Goal: Communication & Community: Participate in discussion

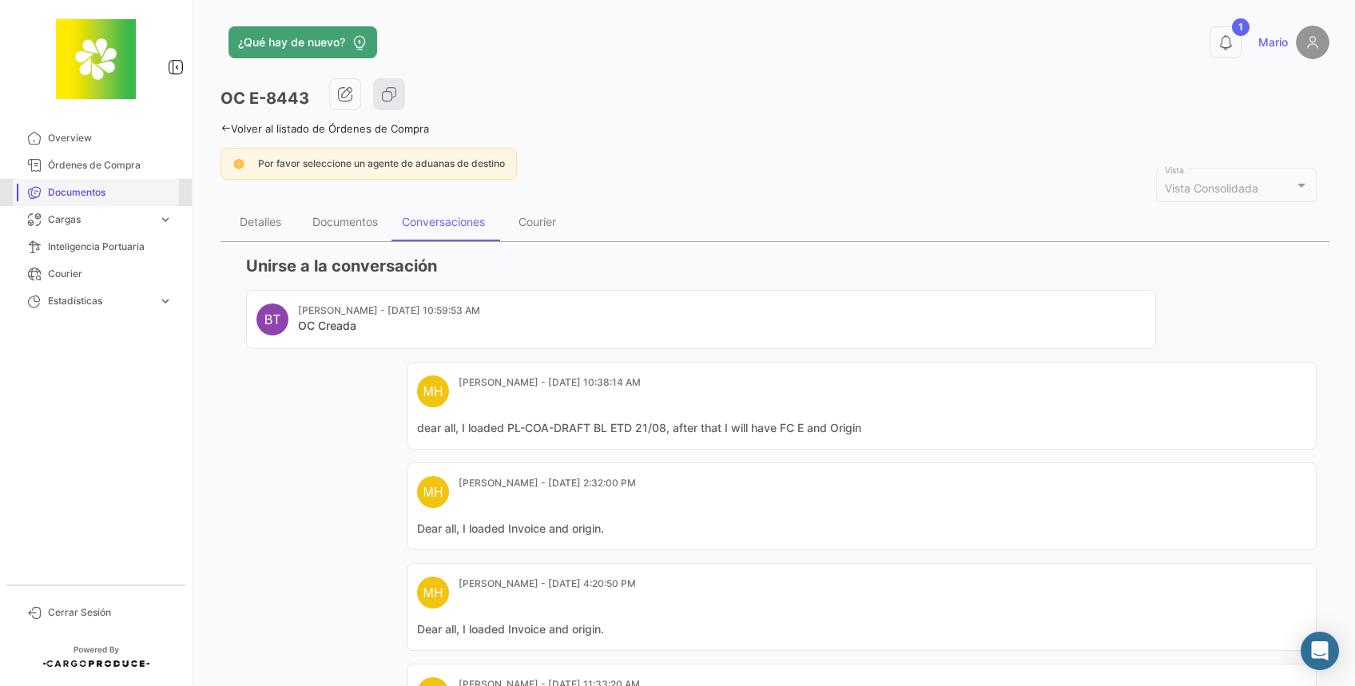
drag, startPoint x: 75, startPoint y: 188, endPoint x: 90, endPoint y: 191, distance: 15.4
click at [74, 188] on span "Documentos" at bounding box center [110, 192] width 125 height 14
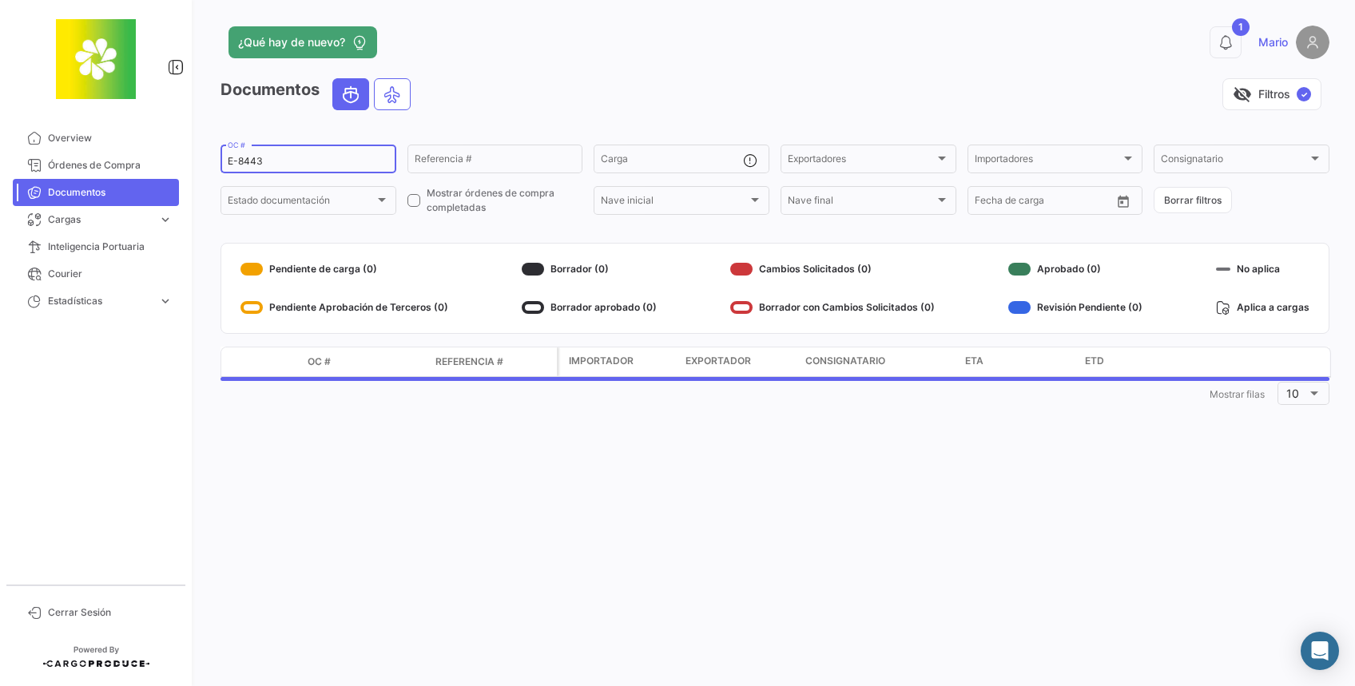
click at [318, 163] on input "E-8443" at bounding box center [308, 161] width 161 height 11
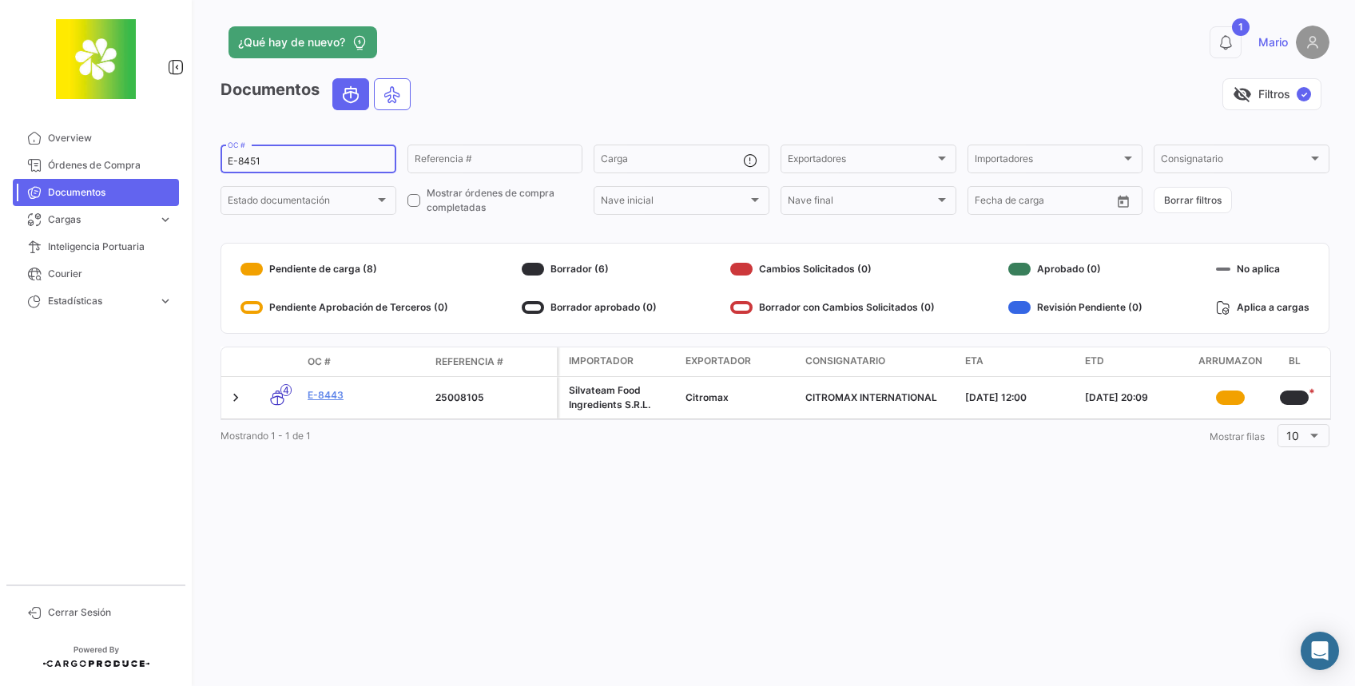
type input "E-8451"
click at [337, 396] on link "E-8451" at bounding box center [365, 395] width 115 height 14
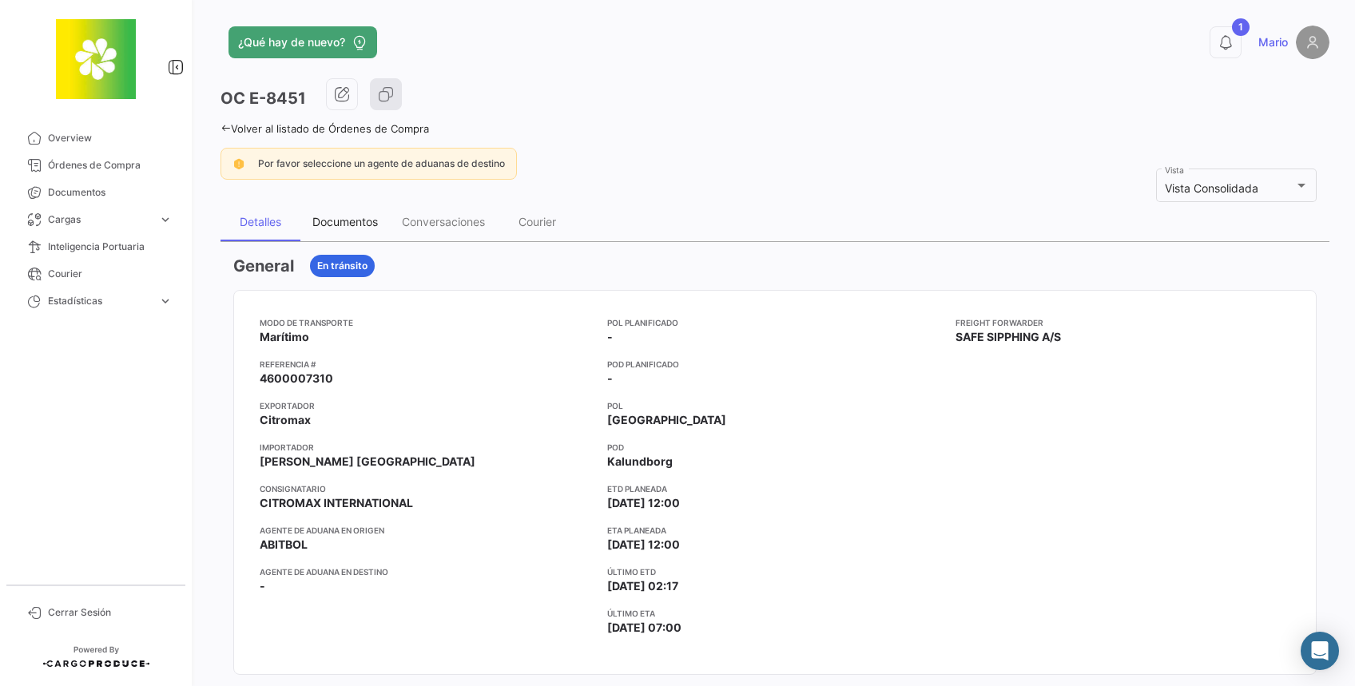
click at [351, 228] on div "Documentos" at bounding box center [344, 222] width 65 height 14
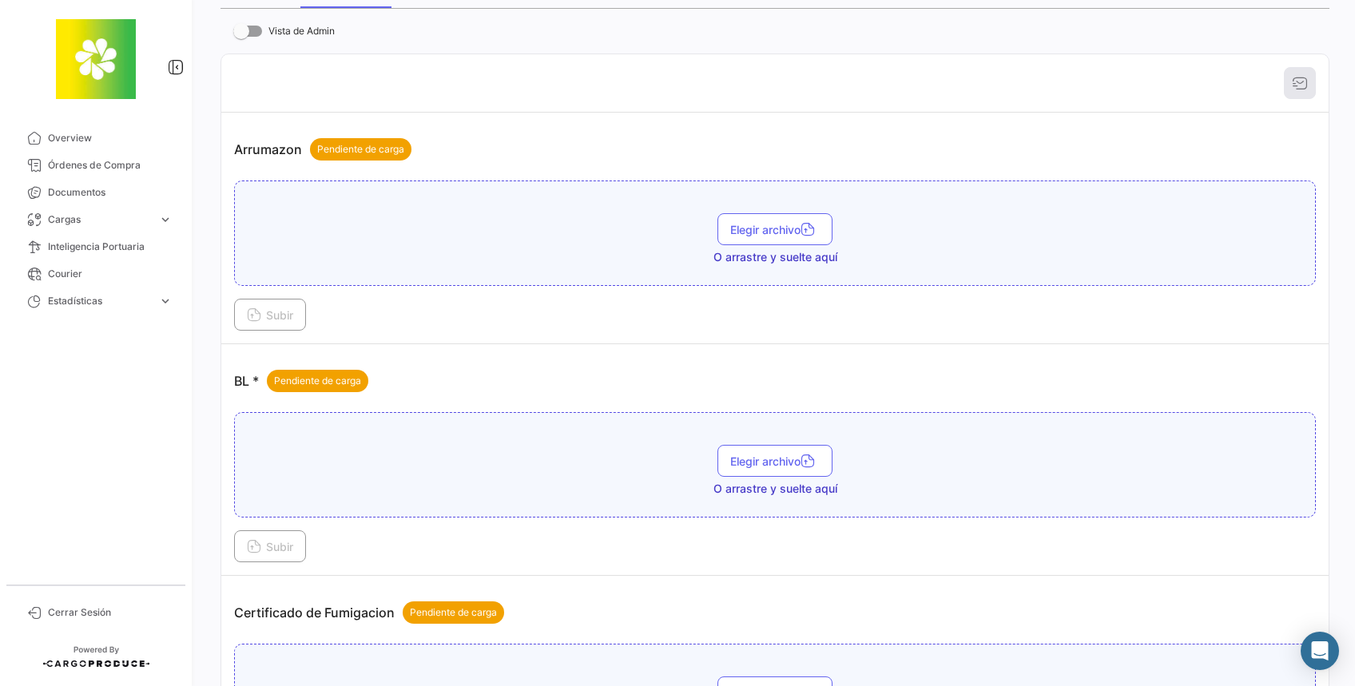
scroll to position [280, 0]
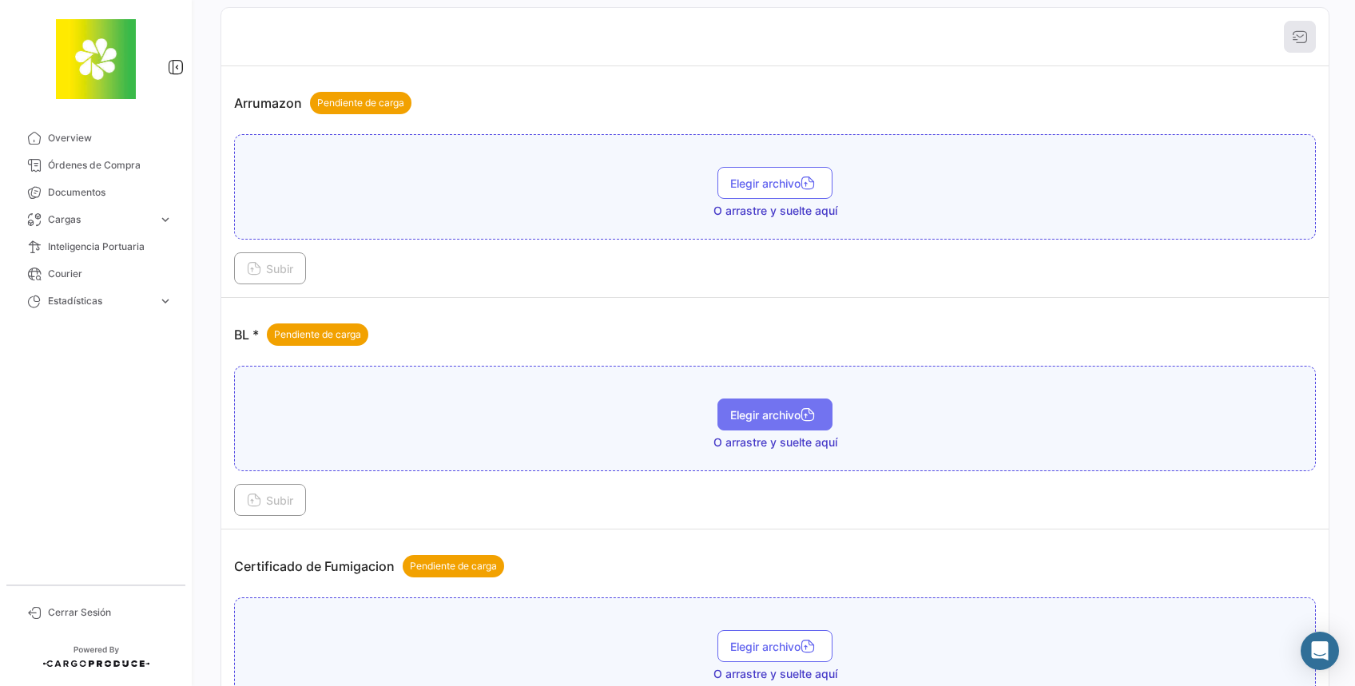
click at [744, 415] on span "Elegir archivo" at bounding box center [774, 415] width 89 height 14
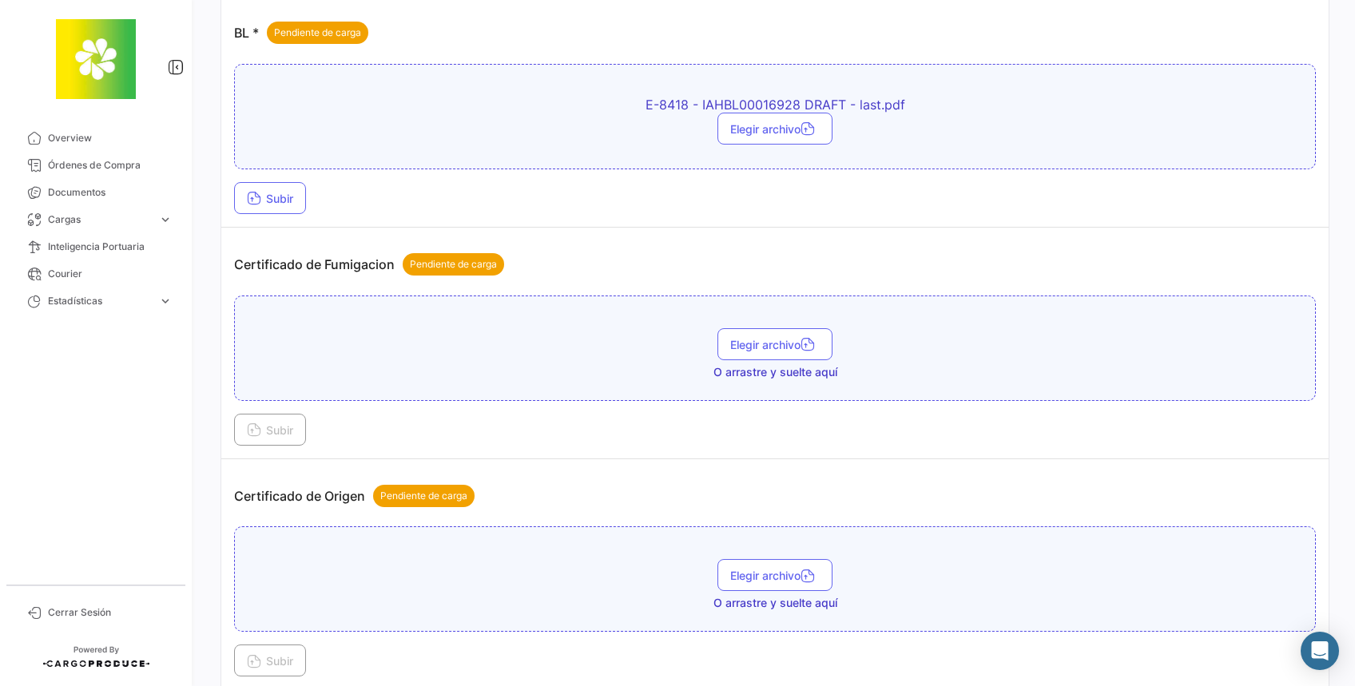
scroll to position [599, 0]
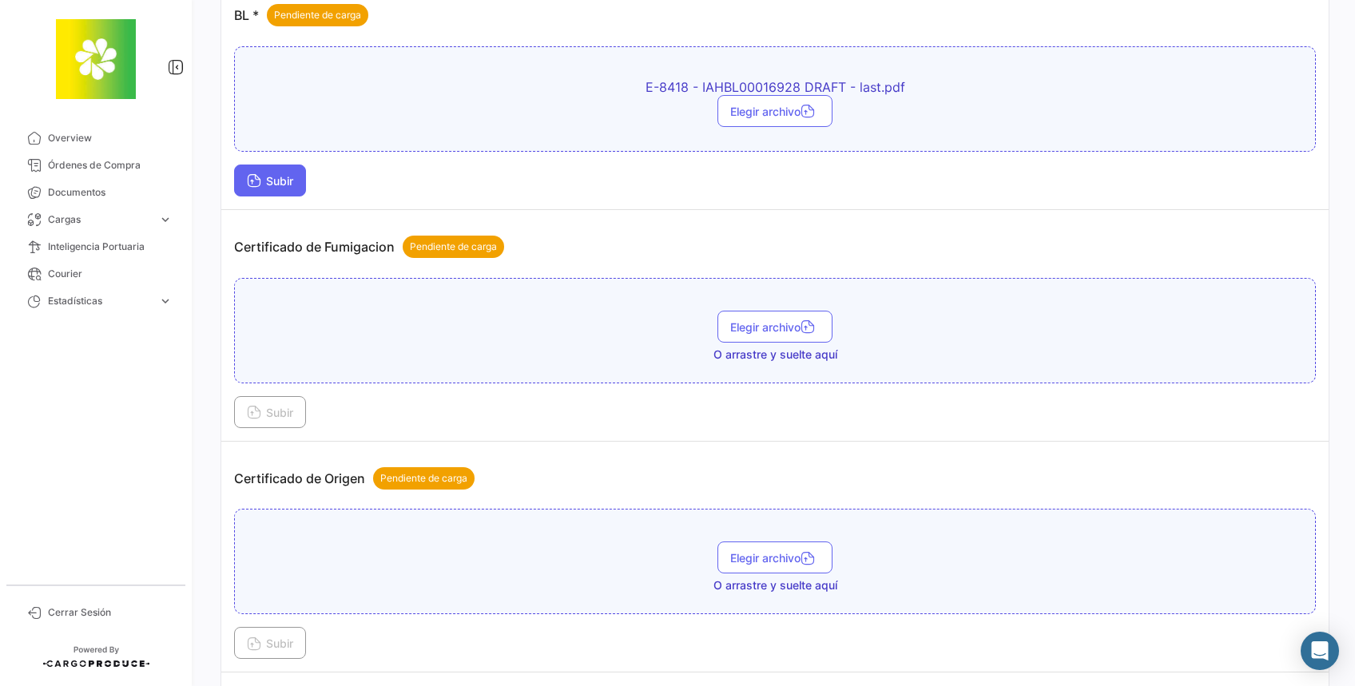
click at [283, 183] on span "Subir" at bounding box center [270, 181] width 46 height 14
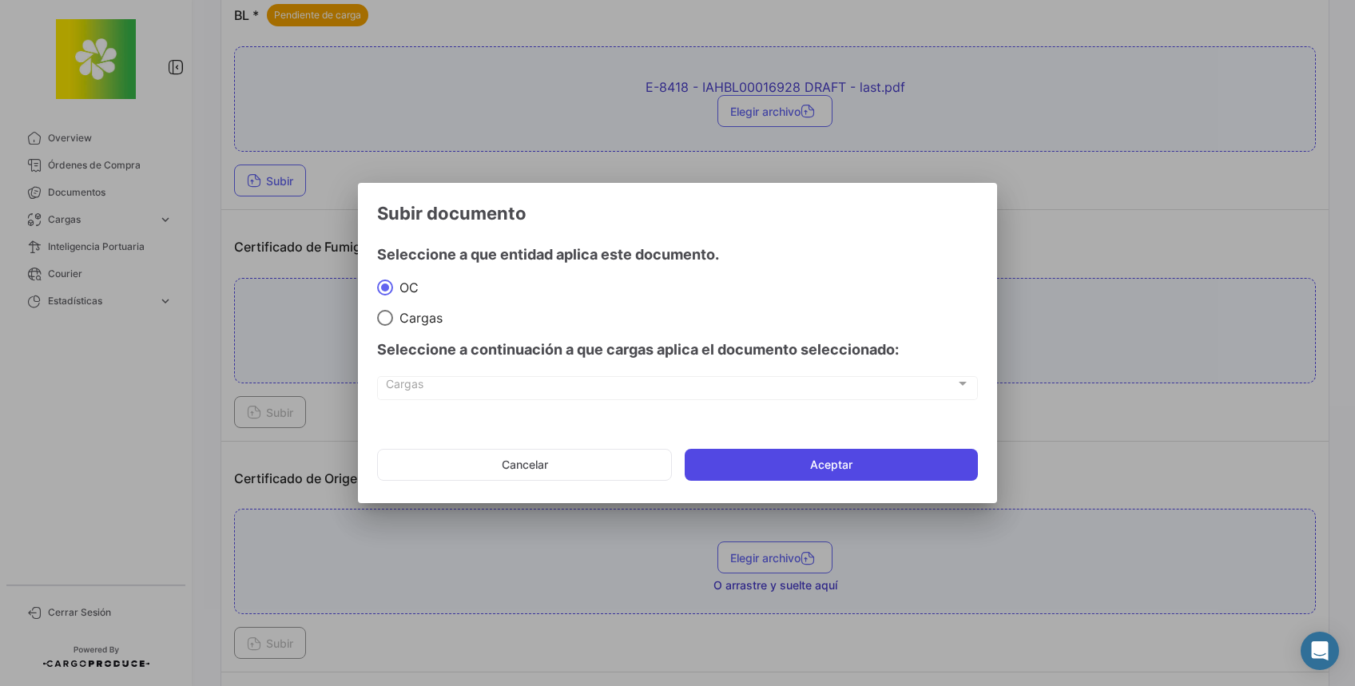
click at [754, 458] on button "Aceptar" at bounding box center [831, 465] width 293 height 32
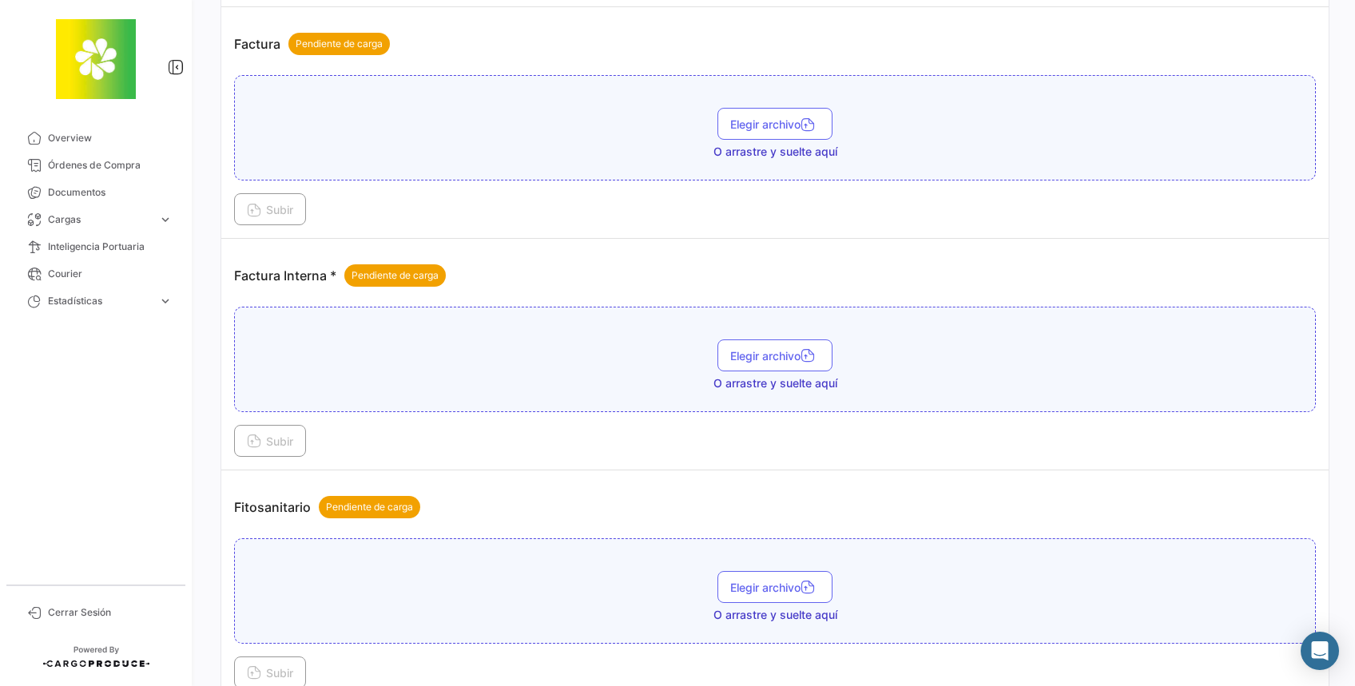
scroll to position [2303, 0]
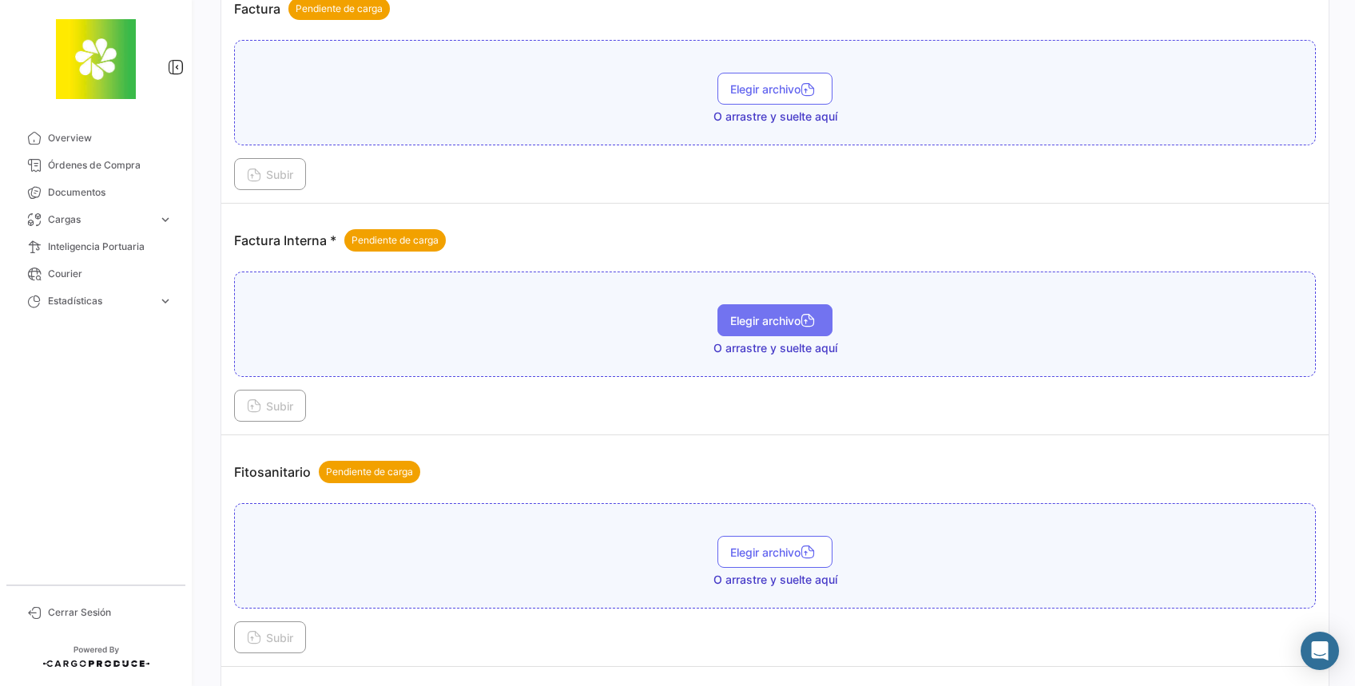
click at [734, 314] on span "Elegir archivo" at bounding box center [774, 321] width 89 height 14
click at [272, 390] on button "Subir" at bounding box center [270, 406] width 72 height 32
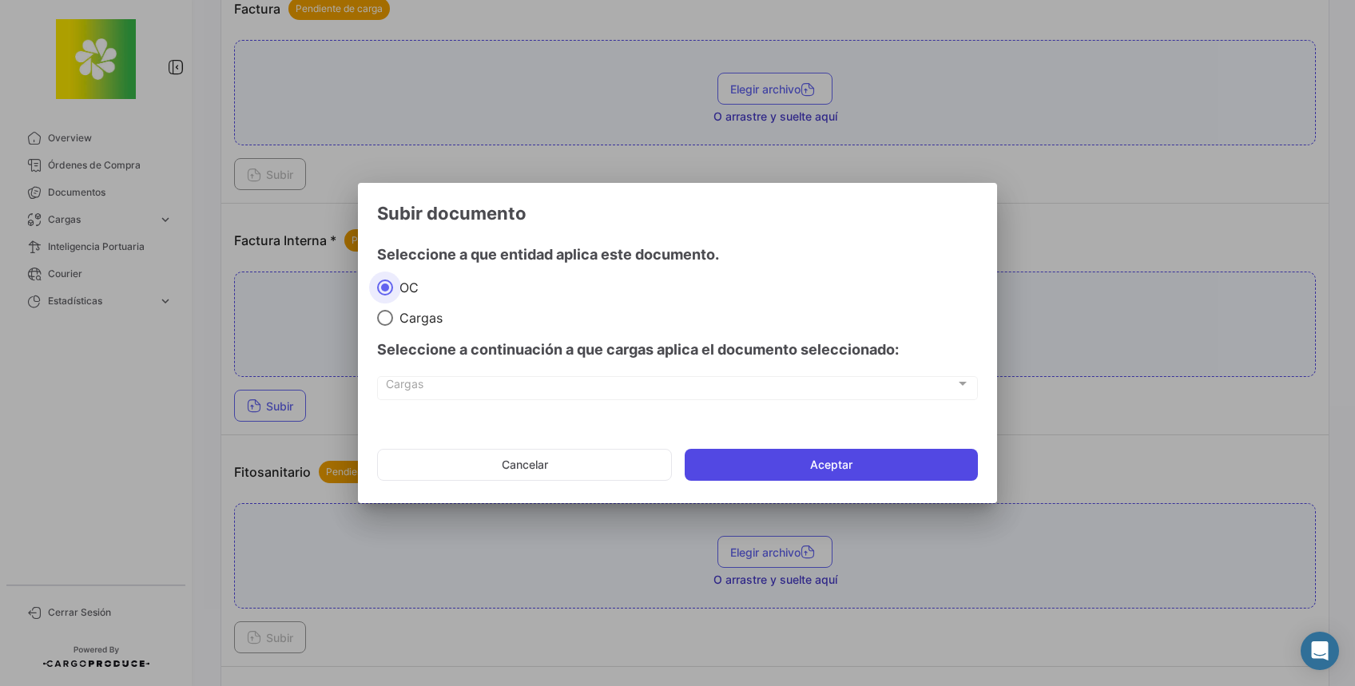
click at [799, 454] on button "Aceptar" at bounding box center [831, 465] width 293 height 32
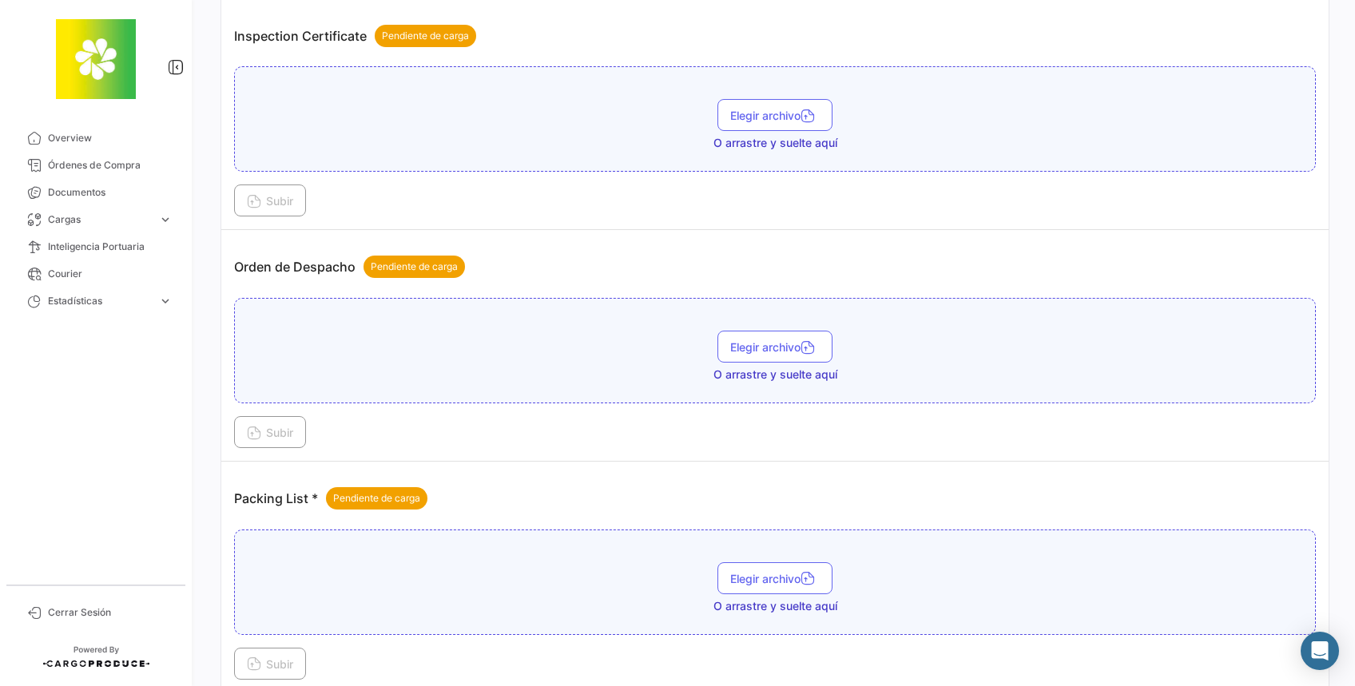
scroll to position [3132, 0]
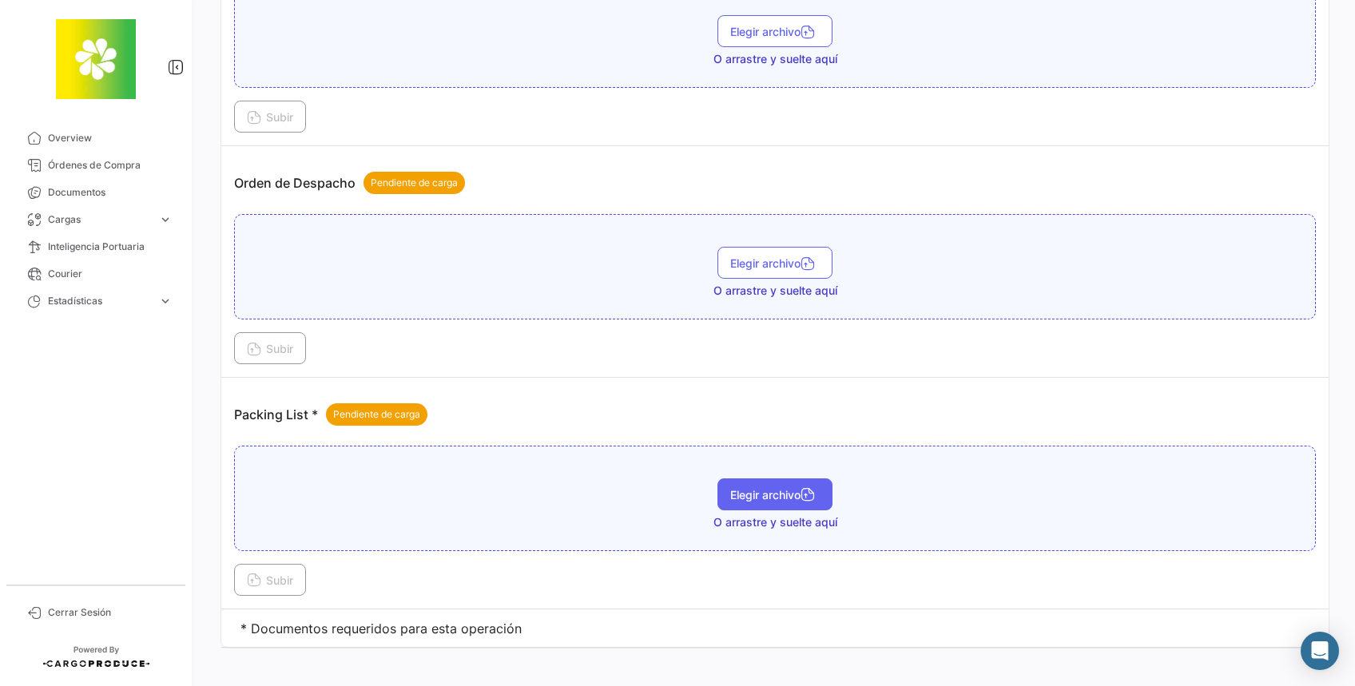
click at [764, 488] on button "Elegir archivo" at bounding box center [774, 494] width 115 height 32
click at [284, 573] on span "Subir" at bounding box center [270, 580] width 46 height 14
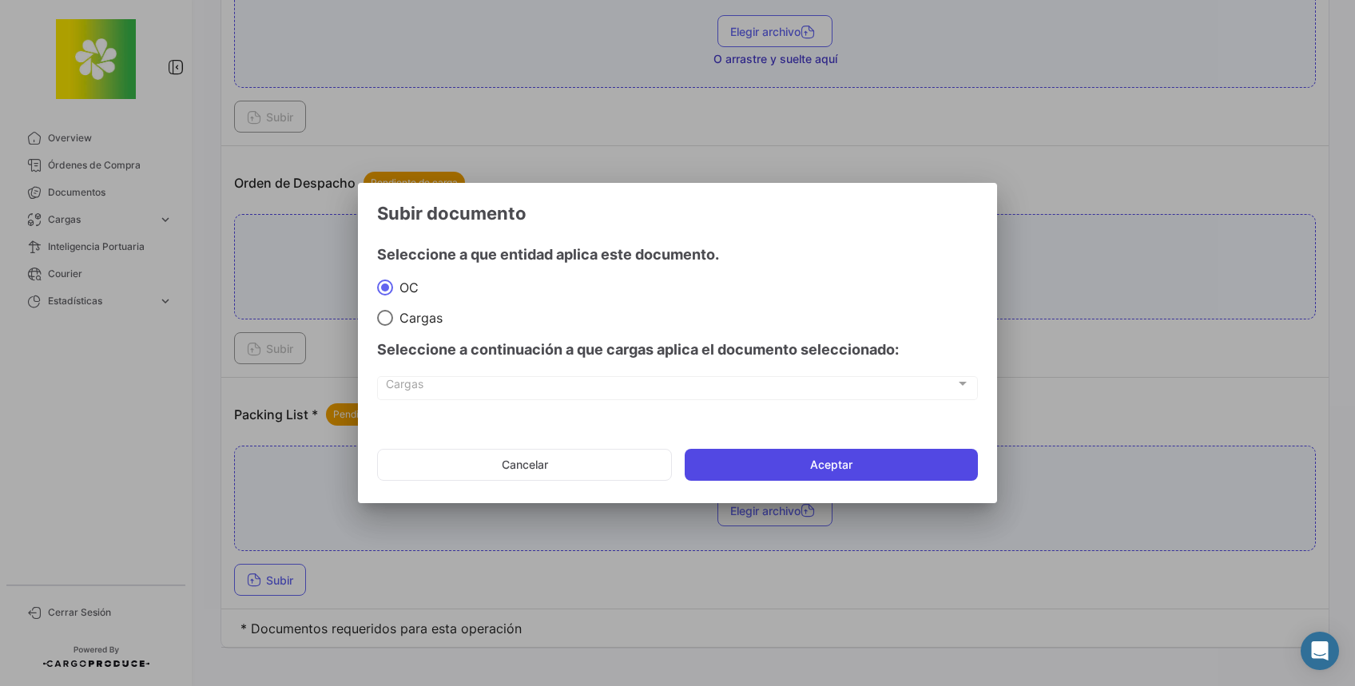
click at [846, 471] on button "Aceptar" at bounding box center [831, 465] width 293 height 32
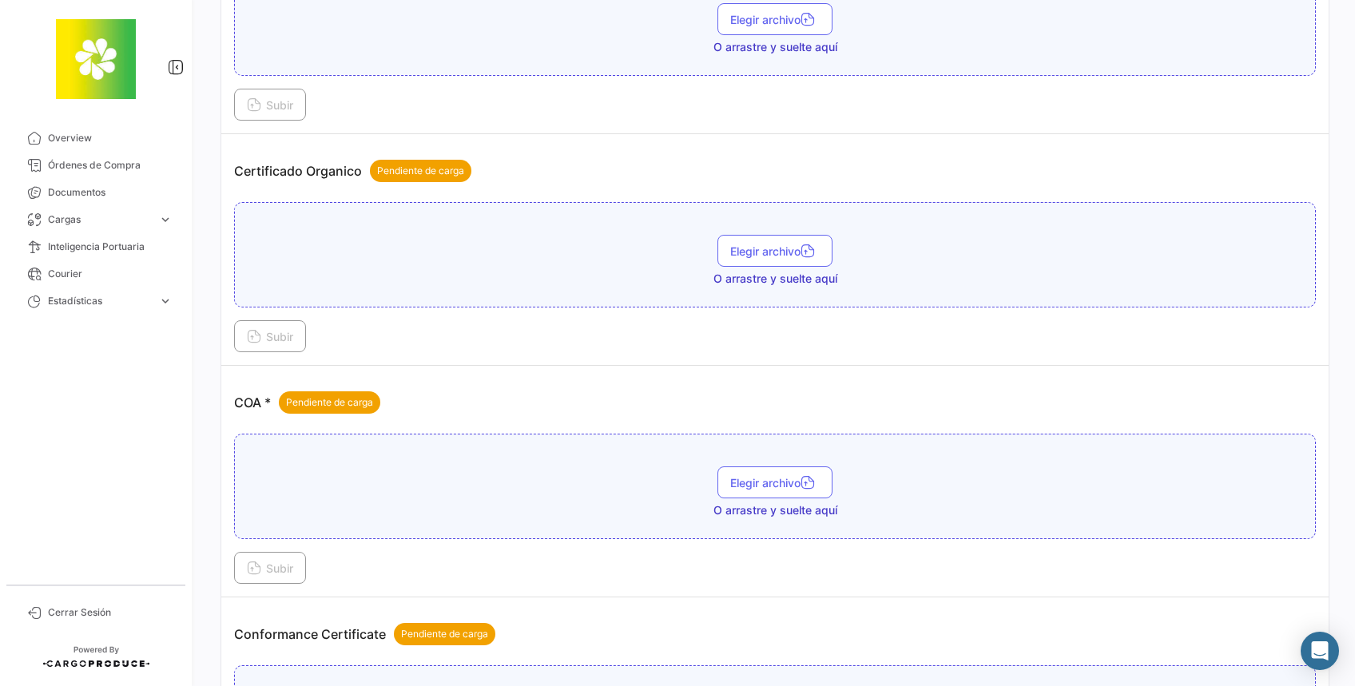
scroll to position [1109, 0]
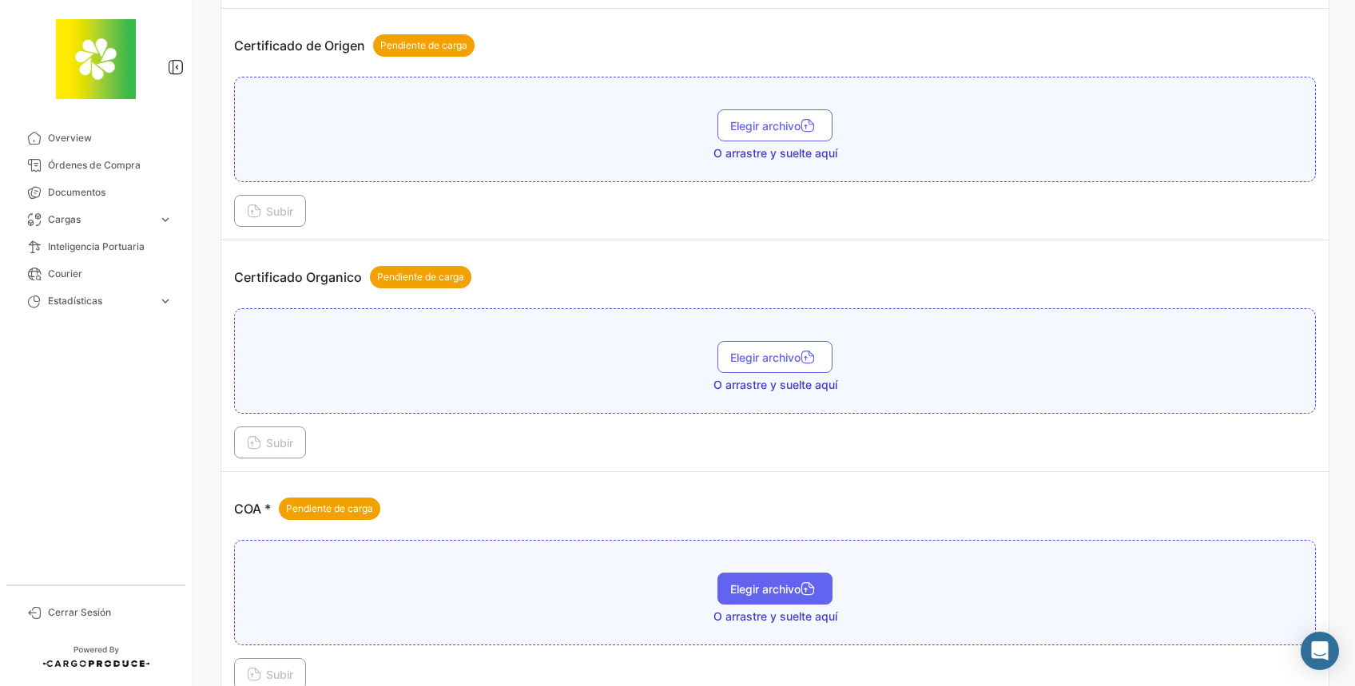
click at [764, 583] on span "Elegir archivo" at bounding box center [774, 589] width 89 height 14
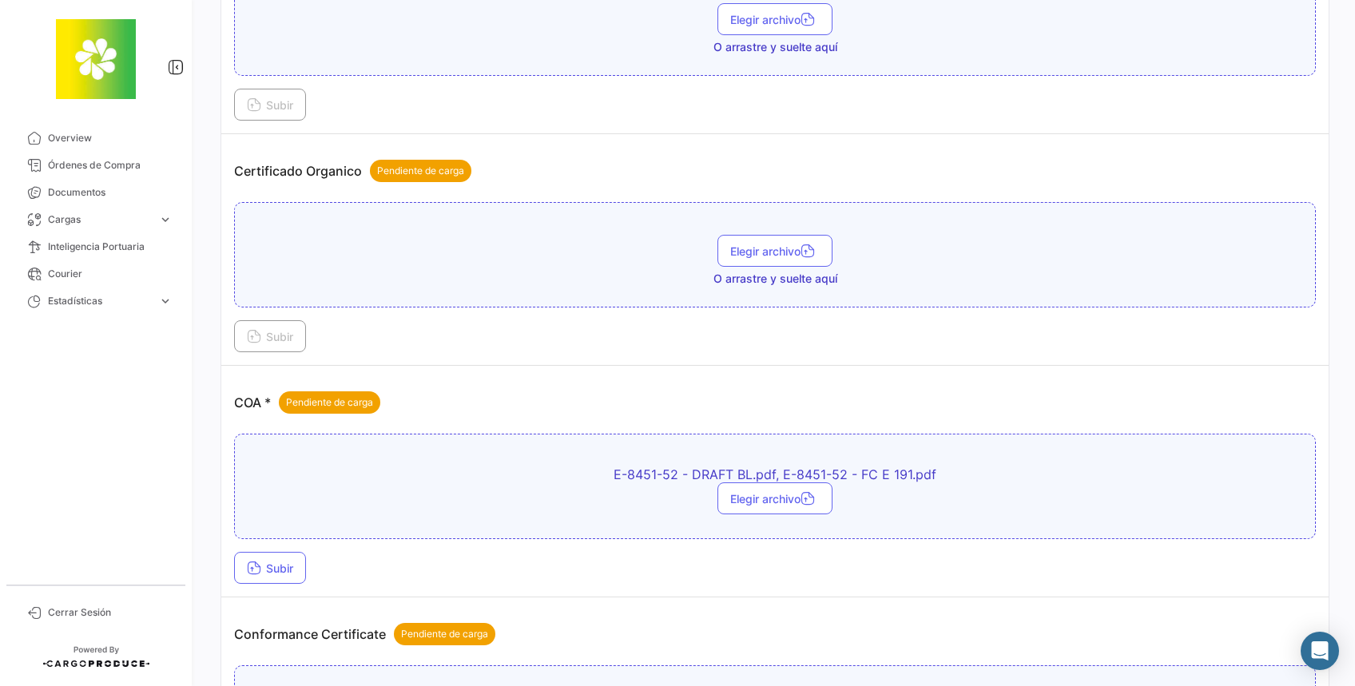
scroll to position [1322, 0]
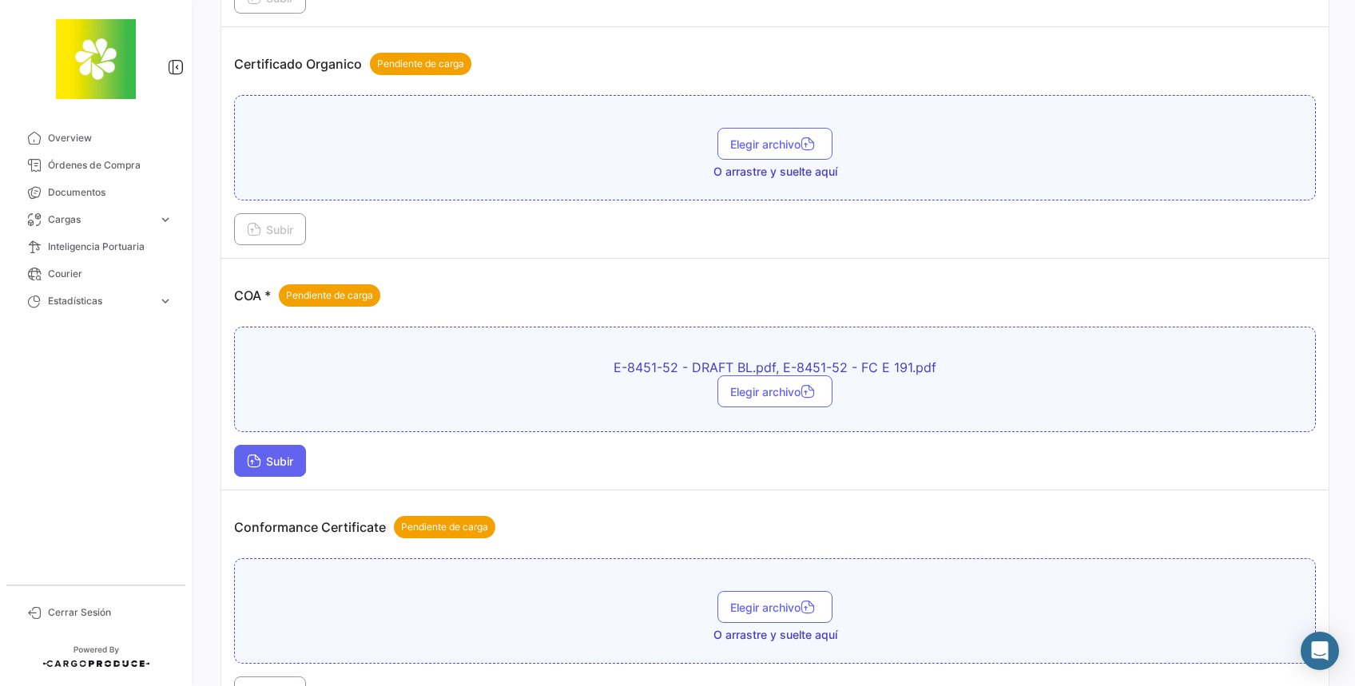
click at [262, 460] on span "Subir" at bounding box center [270, 461] width 46 height 14
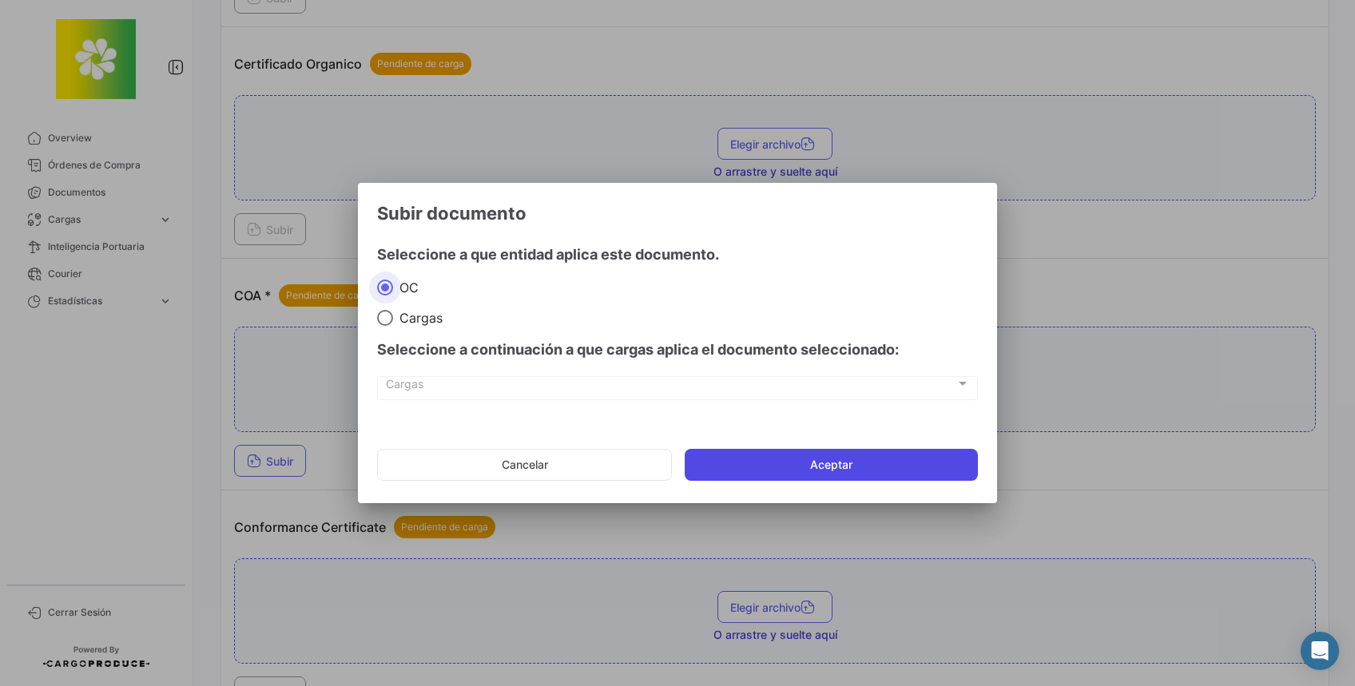
click at [832, 462] on button "Aceptar" at bounding box center [831, 465] width 293 height 32
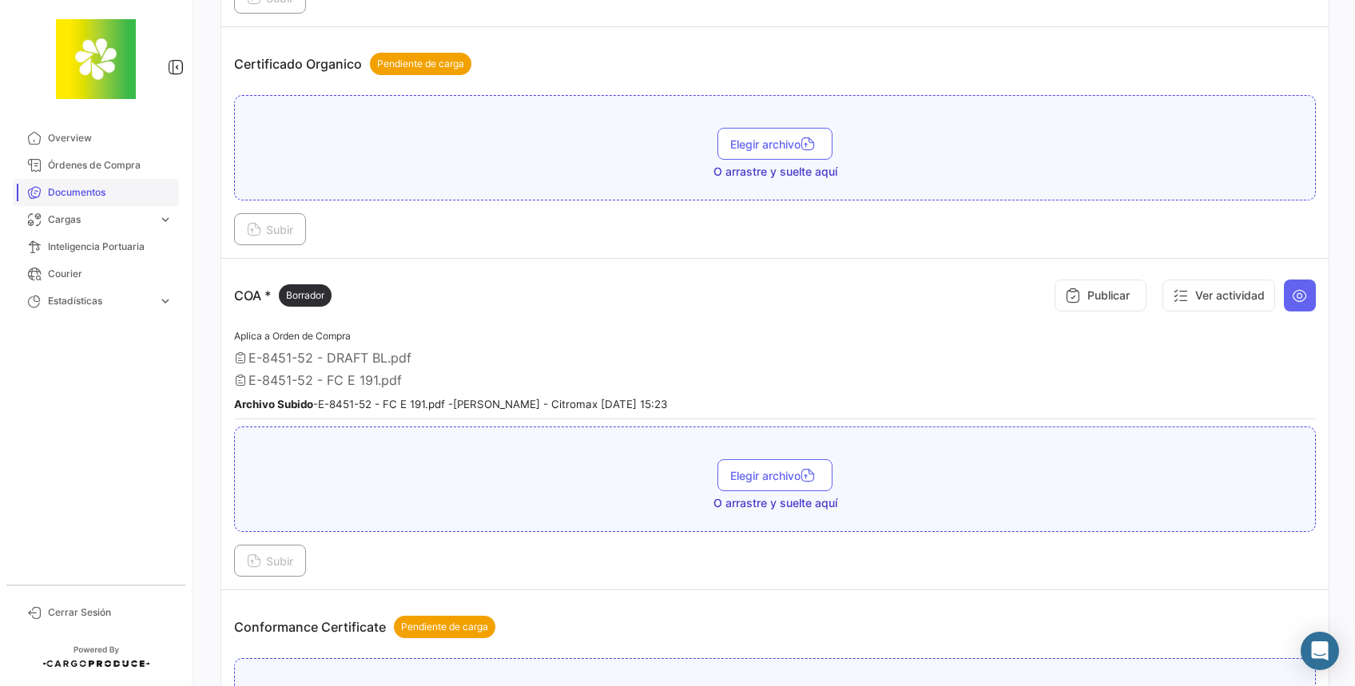
click at [71, 185] on span "Documentos" at bounding box center [110, 192] width 125 height 14
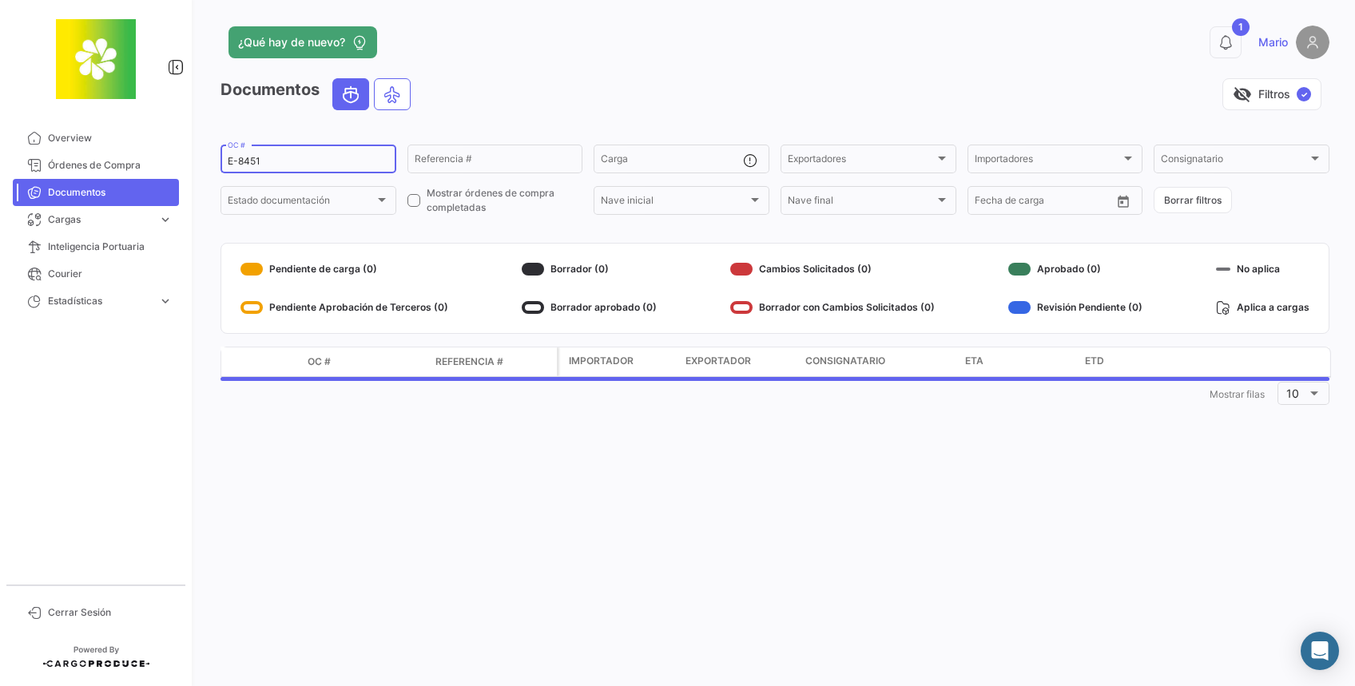
click at [335, 161] on input "E-8451" at bounding box center [308, 161] width 161 height 11
type input "E-8443"
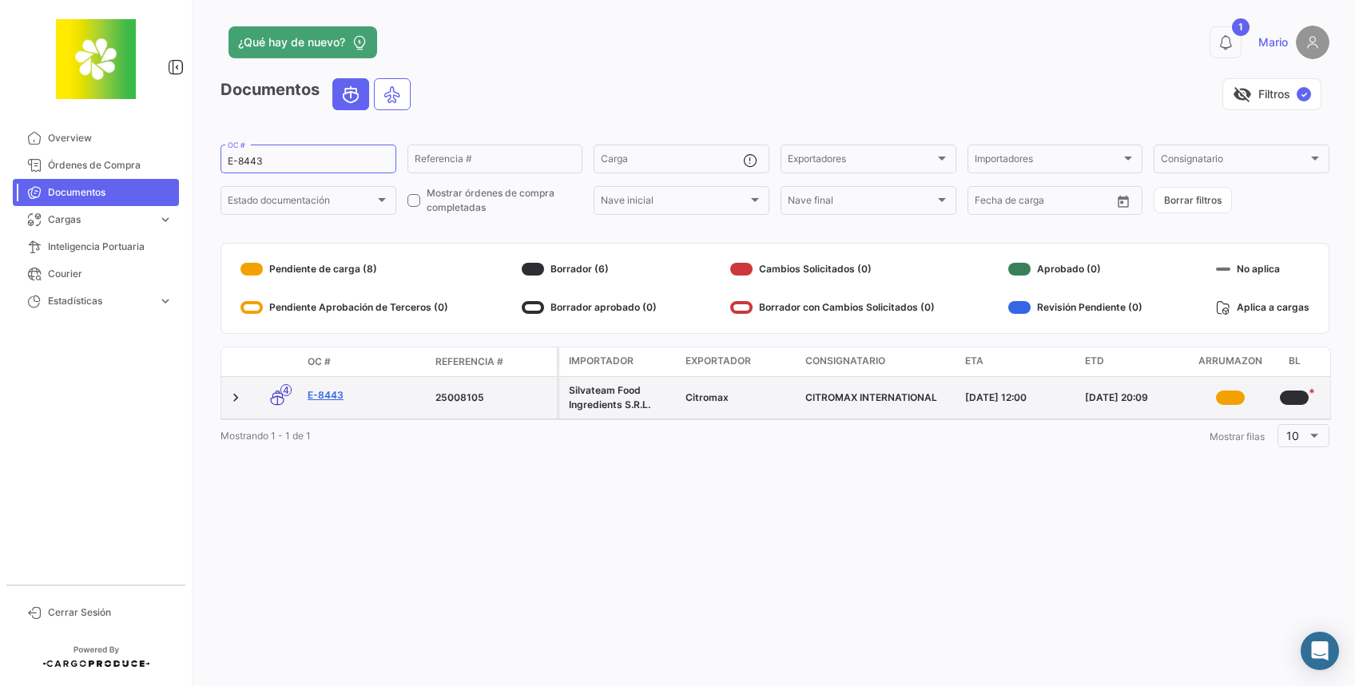
click at [332, 402] on link "E-8443" at bounding box center [365, 395] width 115 height 14
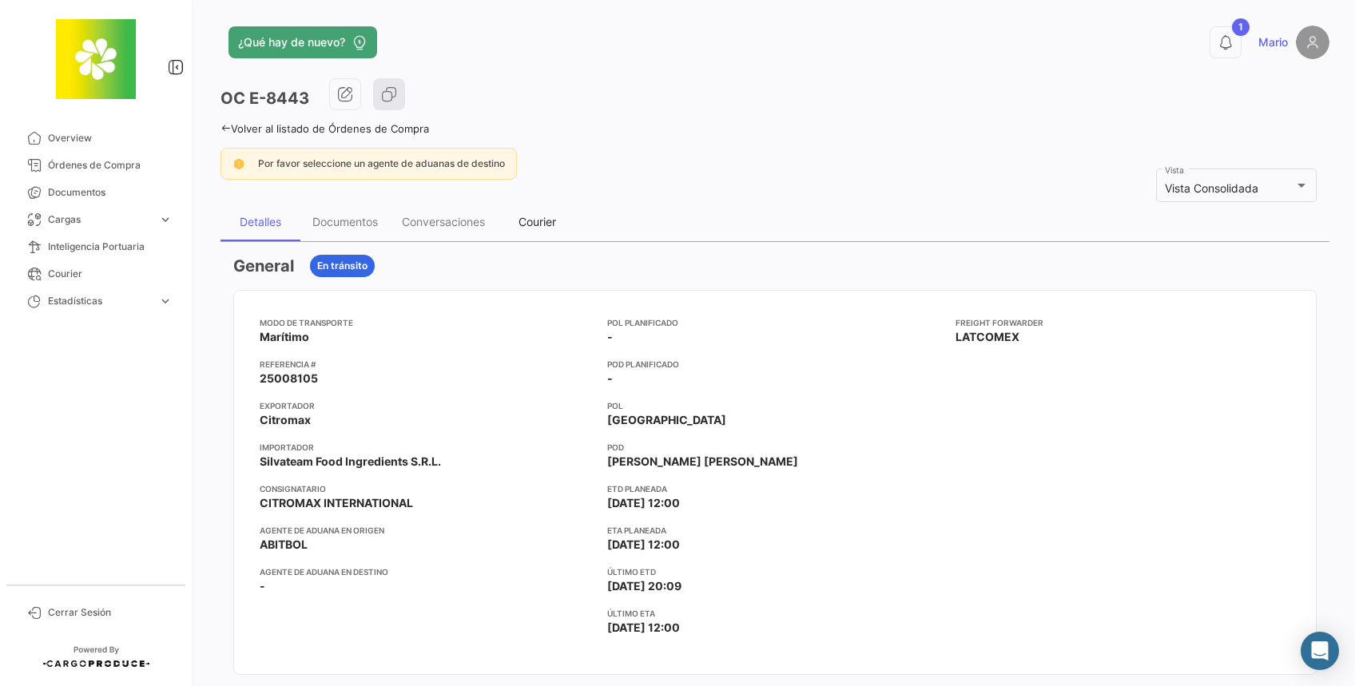
click at [537, 224] on div "Courier" at bounding box center [537, 222] width 38 height 14
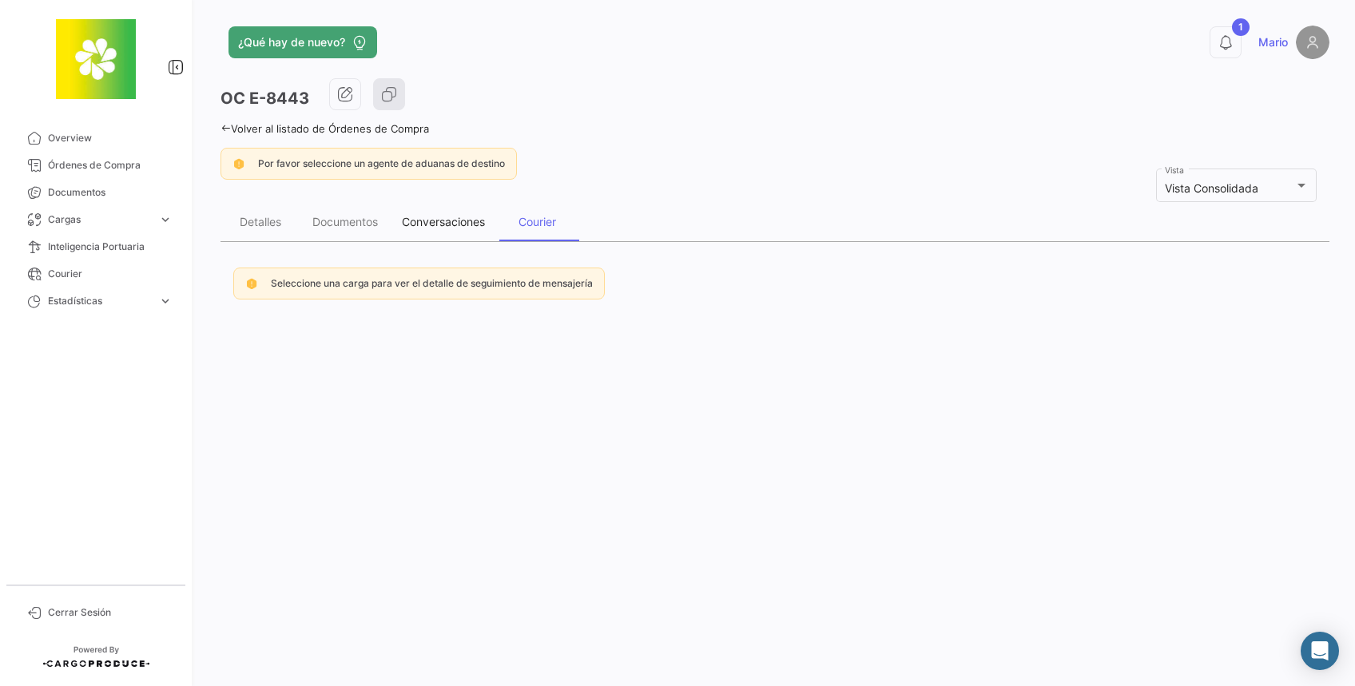
click at [437, 224] on div "Conversaciones" at bounding box center [443, 222] width 83 height 14
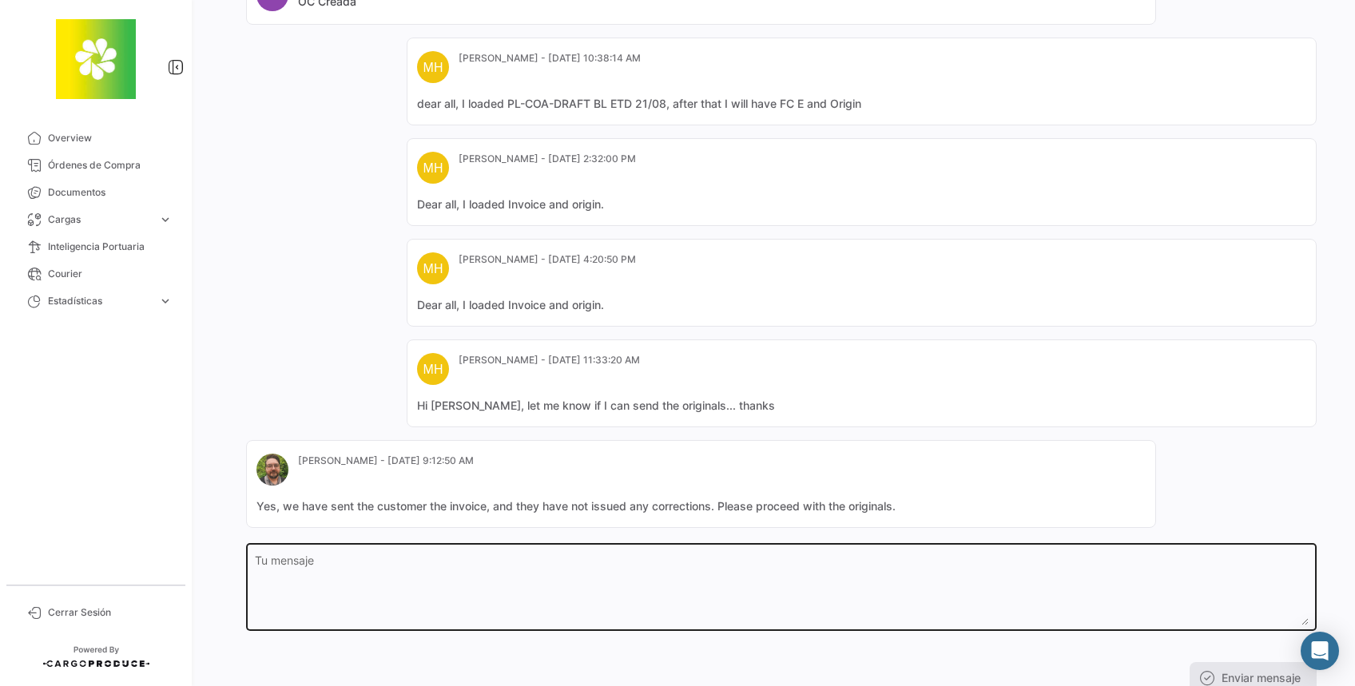
scroll to position [382, 0]
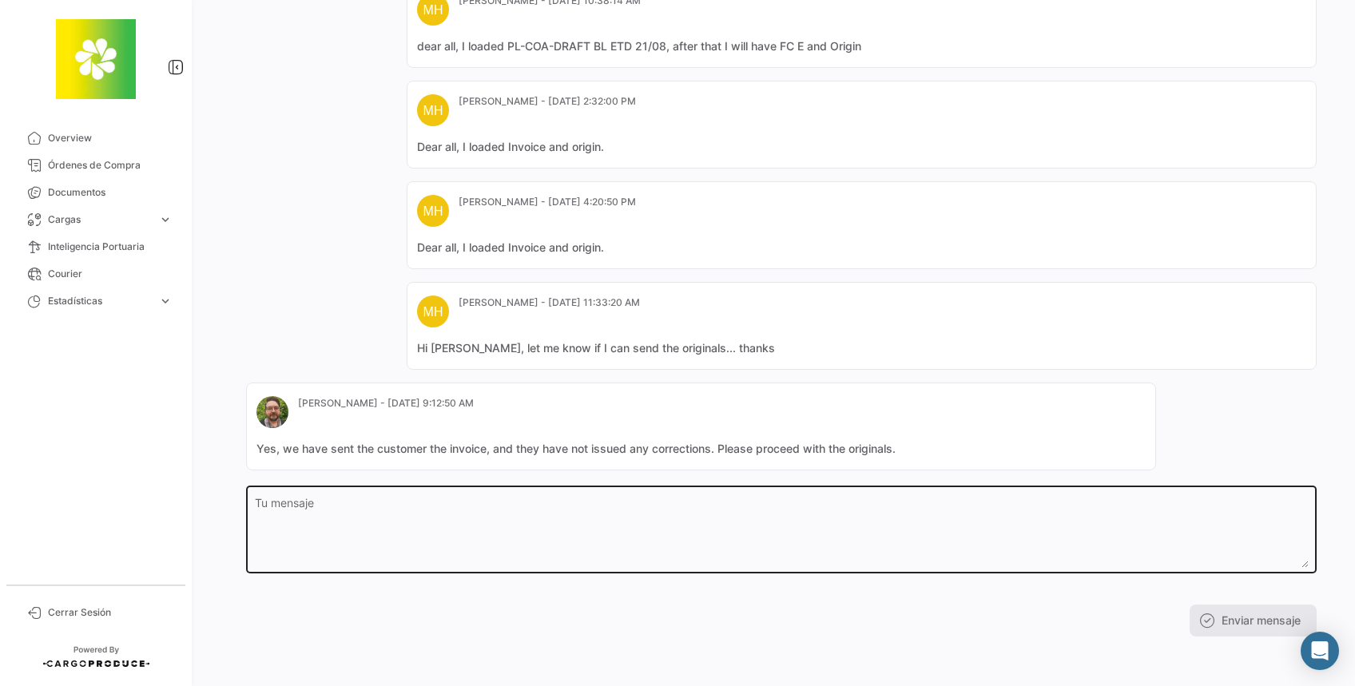
click at [470, 524] on textarea "Tu mensaje" at bounding box center [782, 533] width 1054 height 70
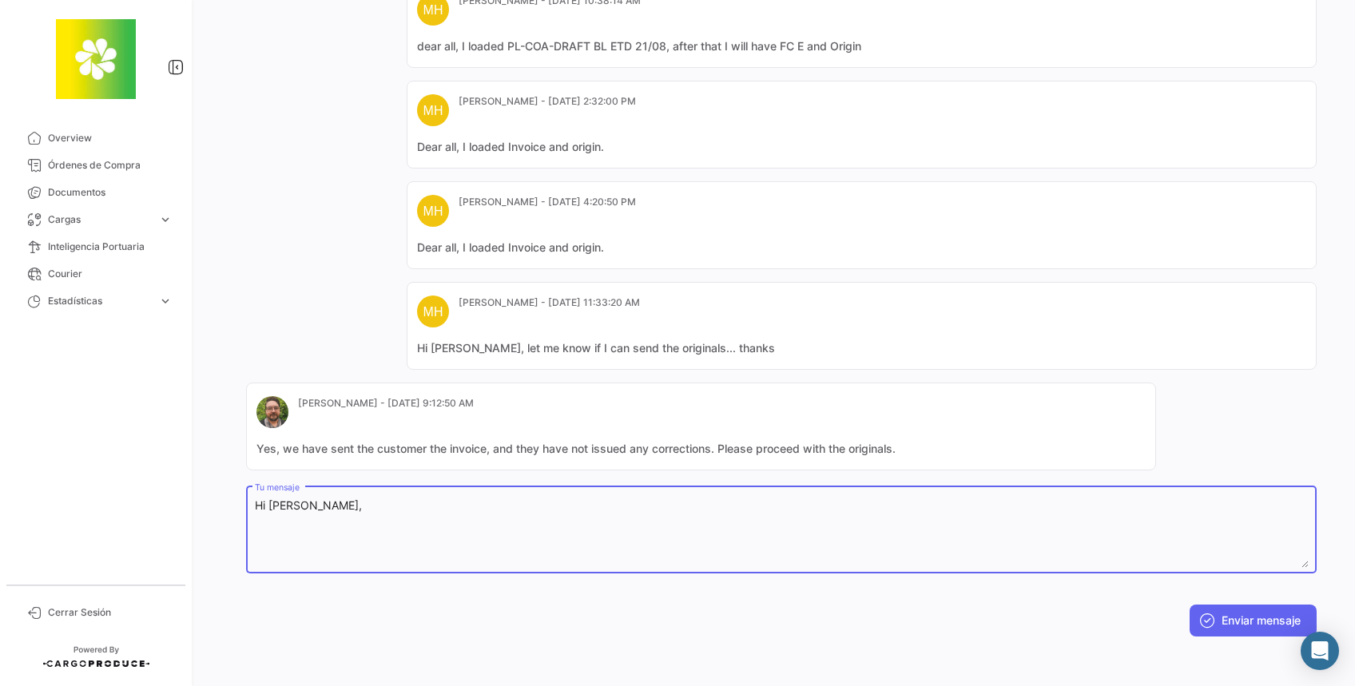
paste textarea "DHL 7079570676"
type textarea "Hi [PERSON_NAME], DHL 7079570676"
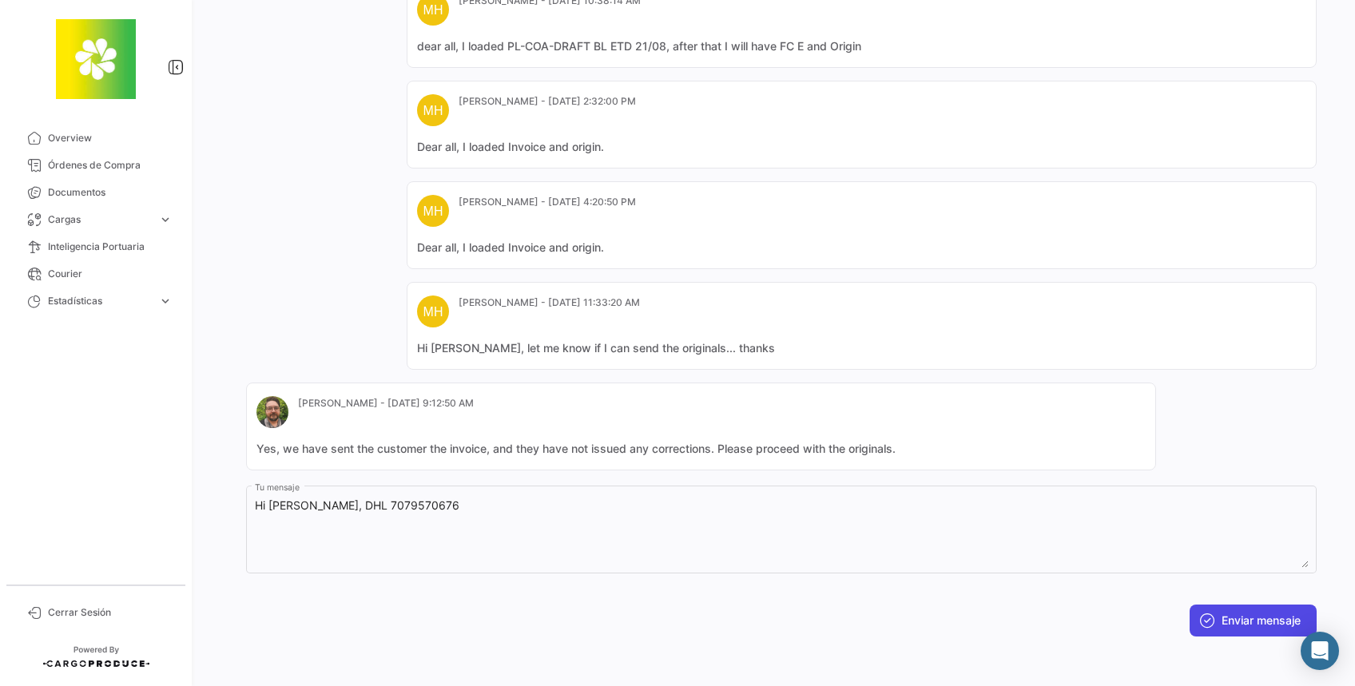
click at [1223, 625] on button "Enviar mensaje" at bounding box center [1252, 621] width 127 height 32
